Goal: Find specific page/section: Find specific page/section

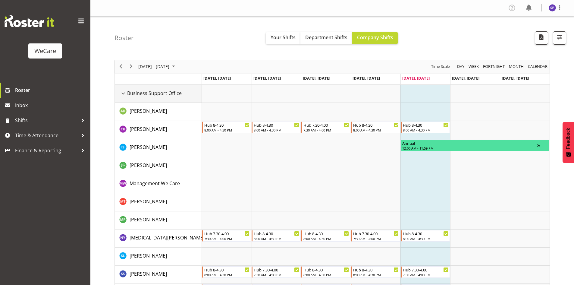
click at [122, 95] on div "Business Support Office resource" at bounding box center [123, 94] width 8 height 8
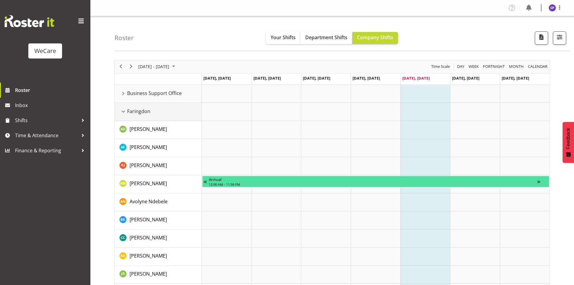
click at [123, 117] on td "Faringdon" at bounding box center [158, 112] width 87 height 18
click at [123, 113] on div "Faringdon resource" at bounding box center [123, 112] width 8 height 8
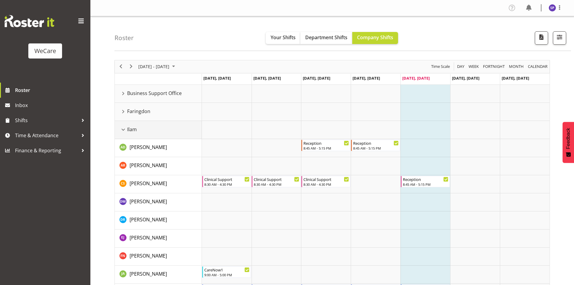
click at [123, 130] on div "Ilam resource" at bounding box center [123, 130] width 8 height 8
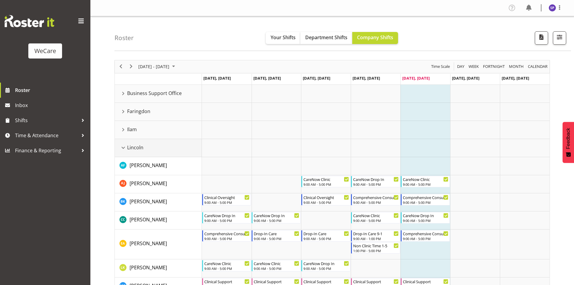
click at [122, 151] on div "Lincoln resource" at bounding box center [123, 148] width 8 height 8
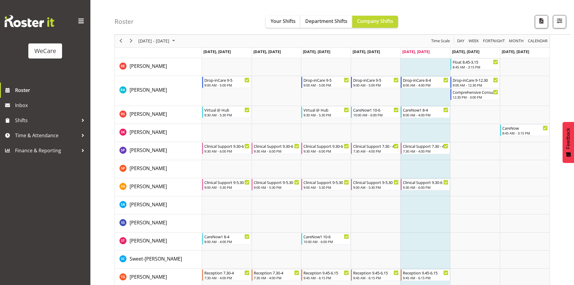
scroll to position [1184, 0]
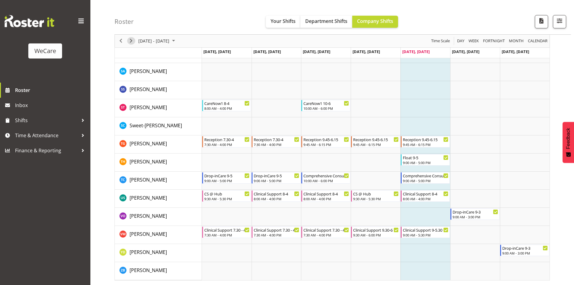
click at [130, 41] on span "Next" at bounding box center [130, 41] width 7 height 8
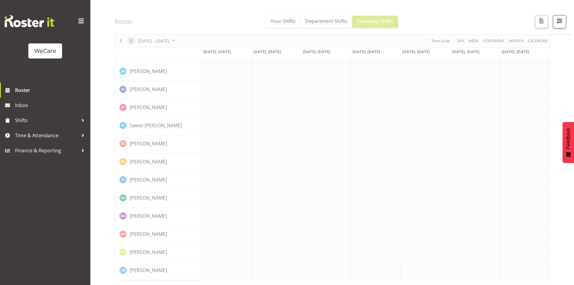
scroll to position [1161, 0]
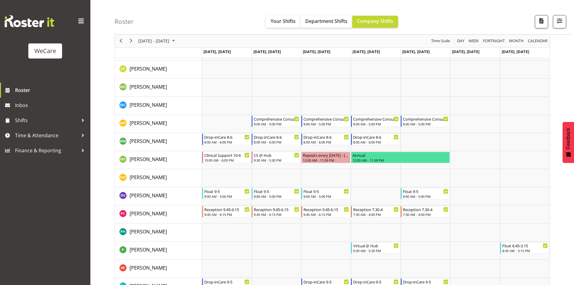
scroll to position [2101, 0]
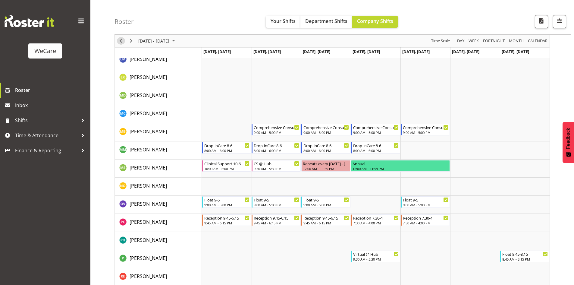
drag, startPoint x: 119, startPoint y: 40, endPoint x: 462, endPoint y: 110, distance: 349.6
click at [121, 39] on span "Previous" at bounding box center [120, 41] width 7 height 8
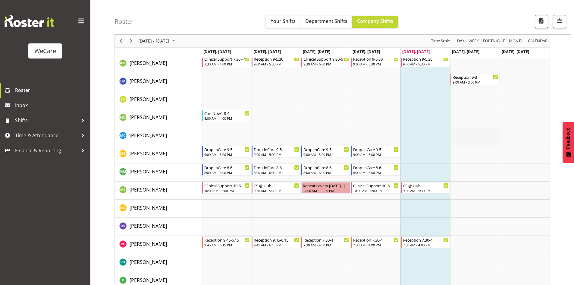
scroll to position [2040, 0]
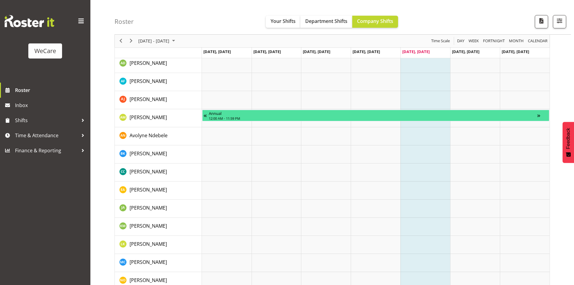
scroll to position [271, 0]
